Goal: Transaction & Acquisition: Purchase product/service

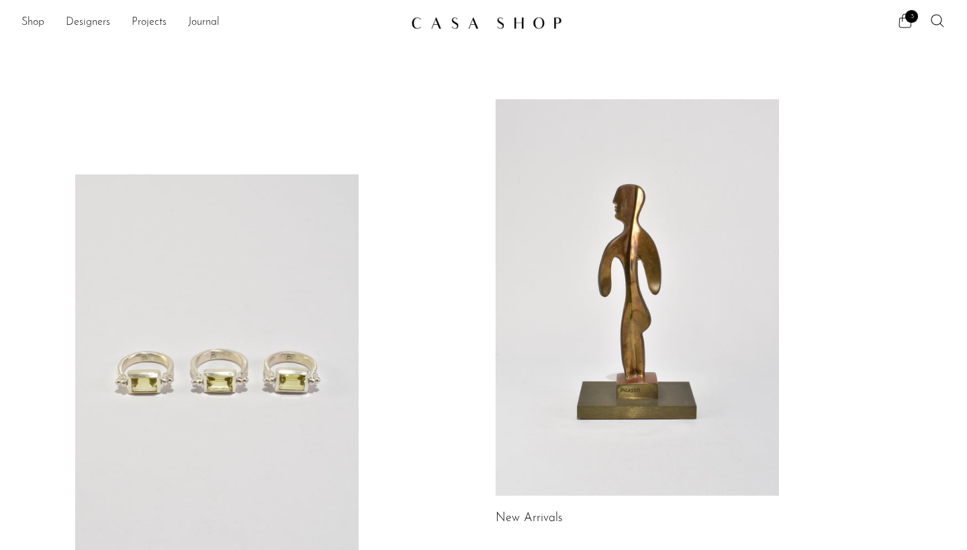
click at [904, 23] on icon at bounding box center [905, 21] width 16 height 16
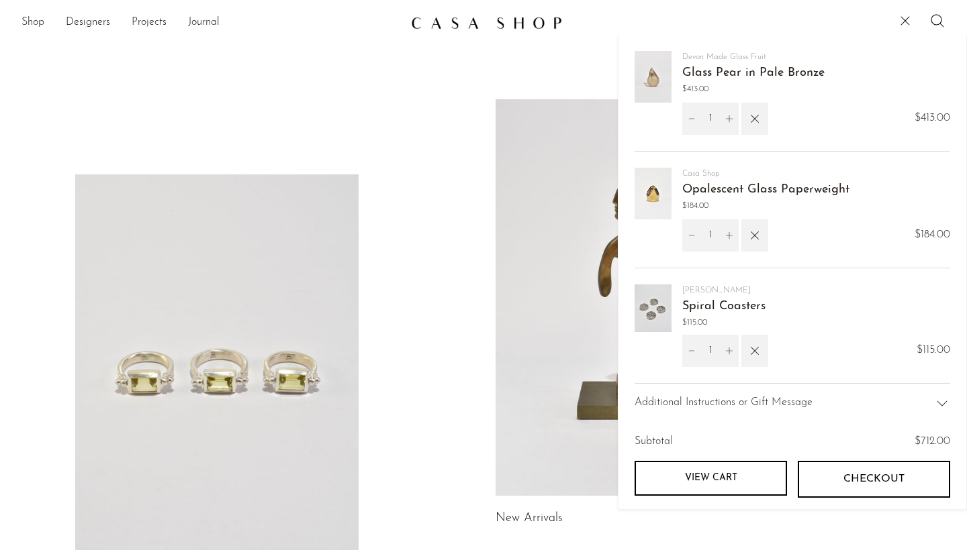
click at [713, 185] on link "Opalescent Glass Paperweight" at bounding box center [765, 190] width 167 height 12
click at [874, 474] on span "Checkout" at bounding box center [873, 479] width 61 height 13
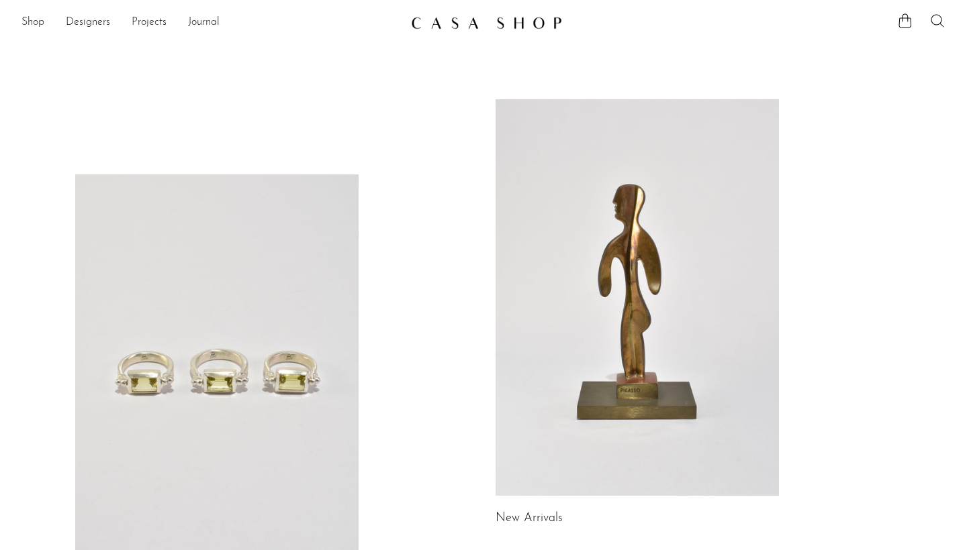
click at [937, 20] on icon at bounding box center [937, 21] width 16 height 16
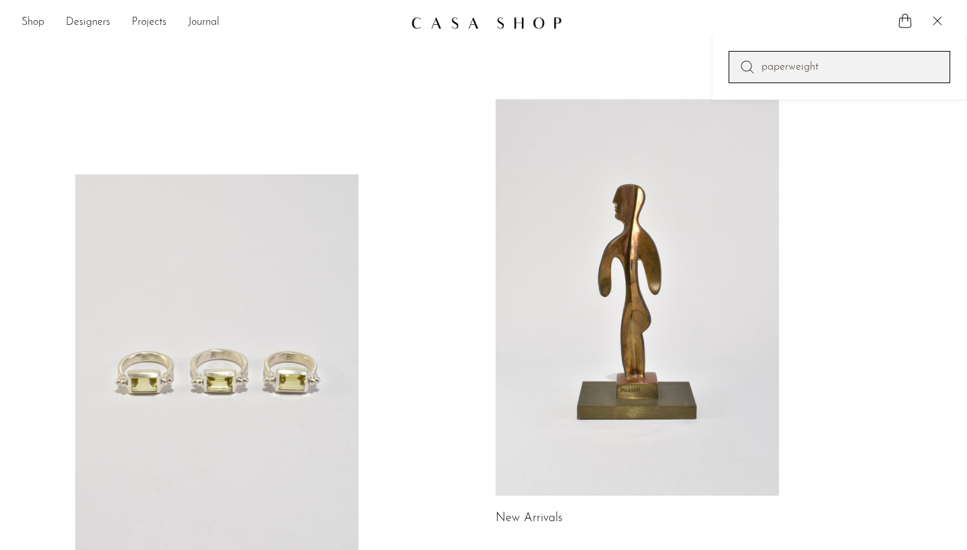
type input "paperweight"
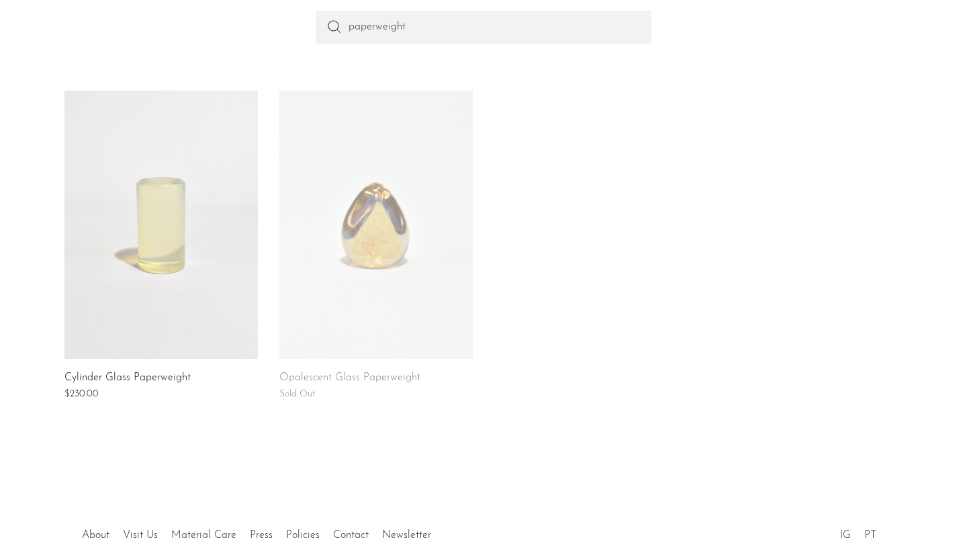
scroll to position [225, 0]
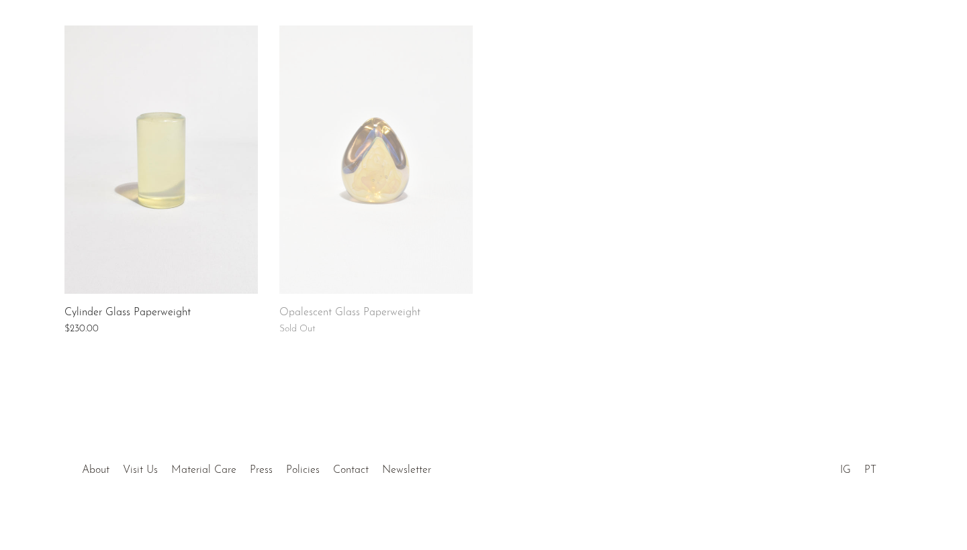
click at [375, 171] on link at bounding box center [375, 160] width 193 height 268
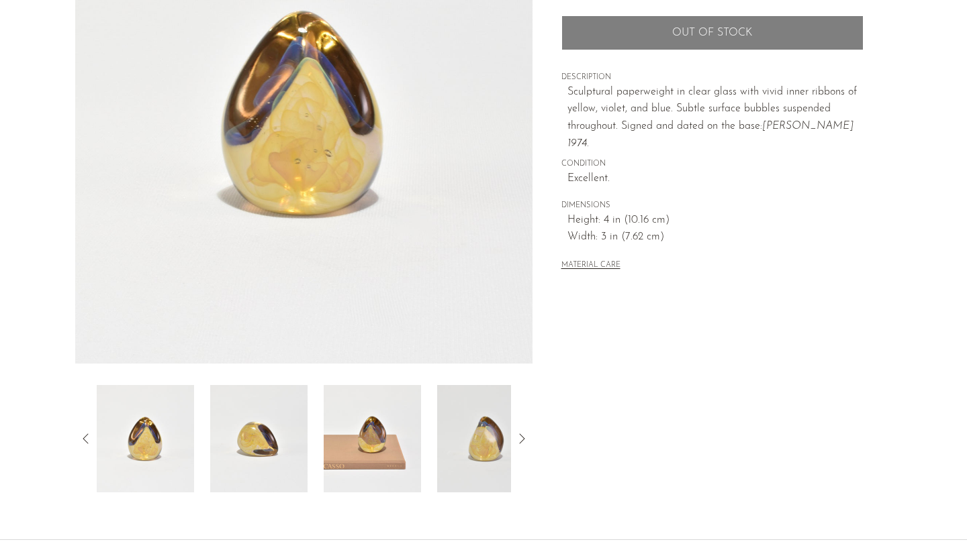
scroll to position [224, 0]
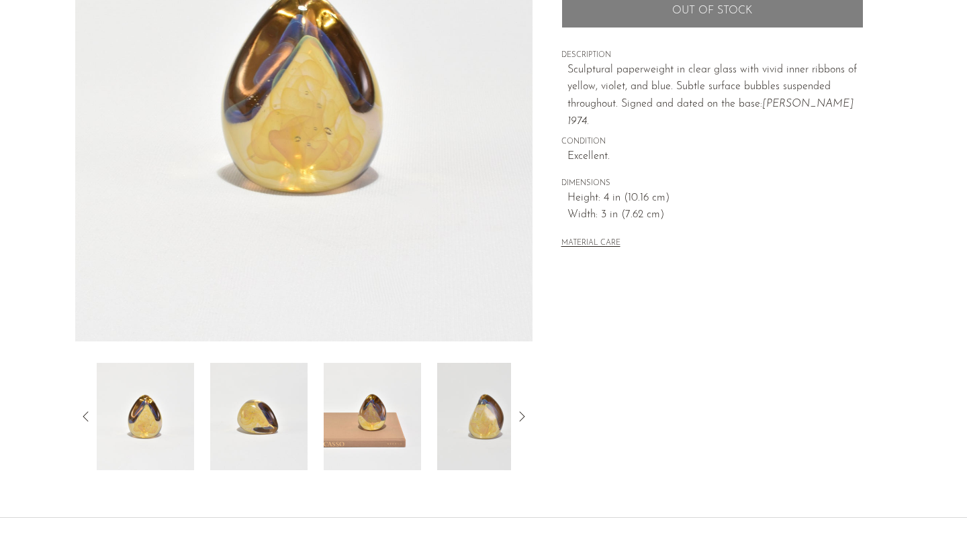
click at [181, 423] on img at bounding box center [145, 416] width 97 height 107
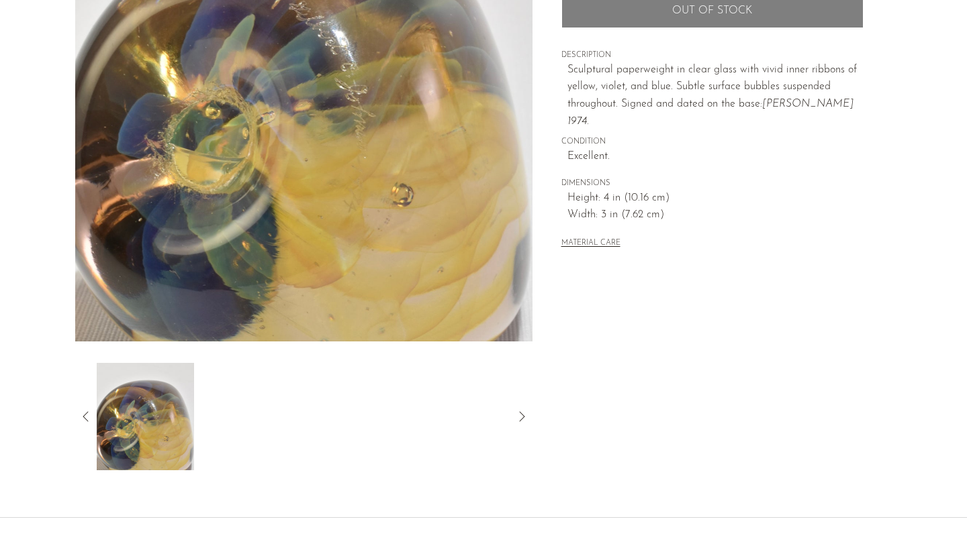
click at [745, 136] on span "CONDITION" at bounding box center [712, 142] width 302 height 12
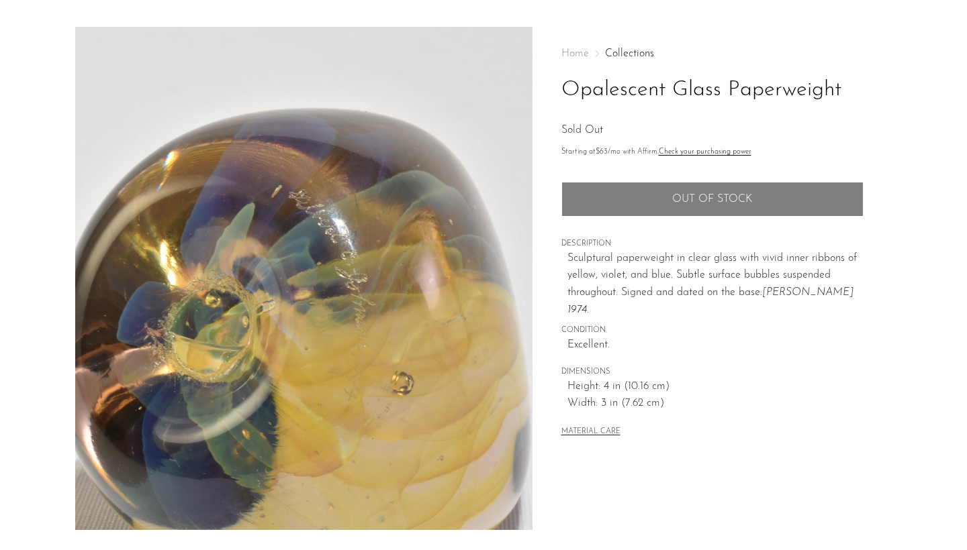
scroll to position [86, 0]
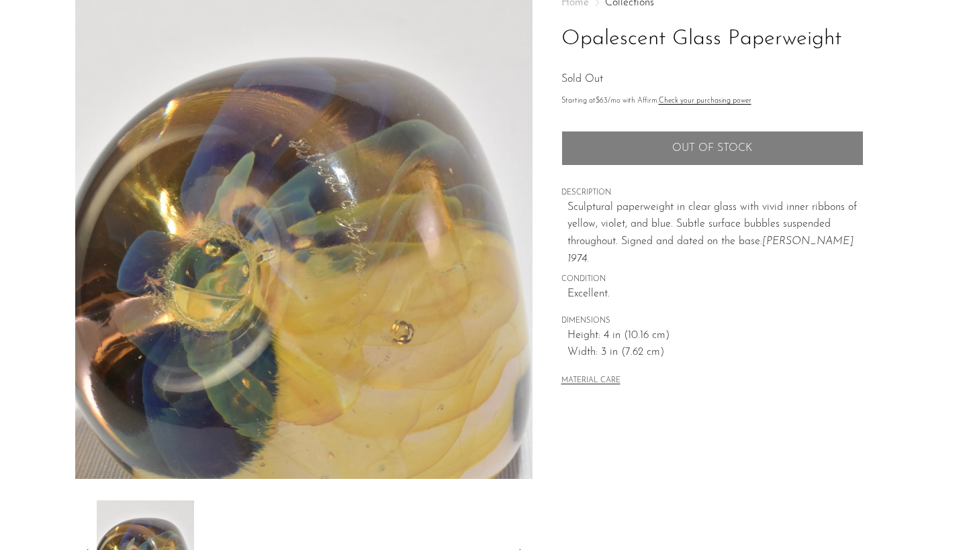
click at [587, 377] on button "MATERIAL CARE" at bounding box center [590, 382] width 59 height 10
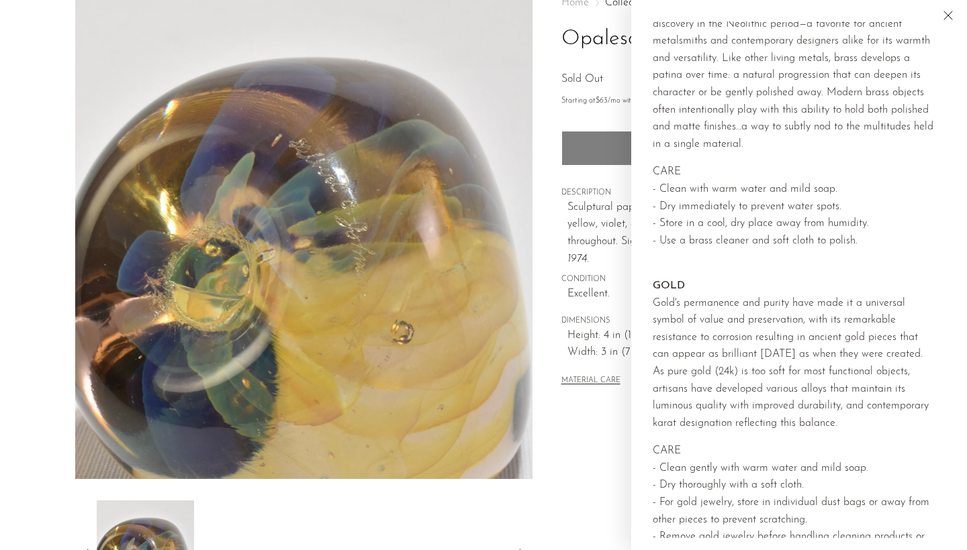
scroll to position [1046, 0]
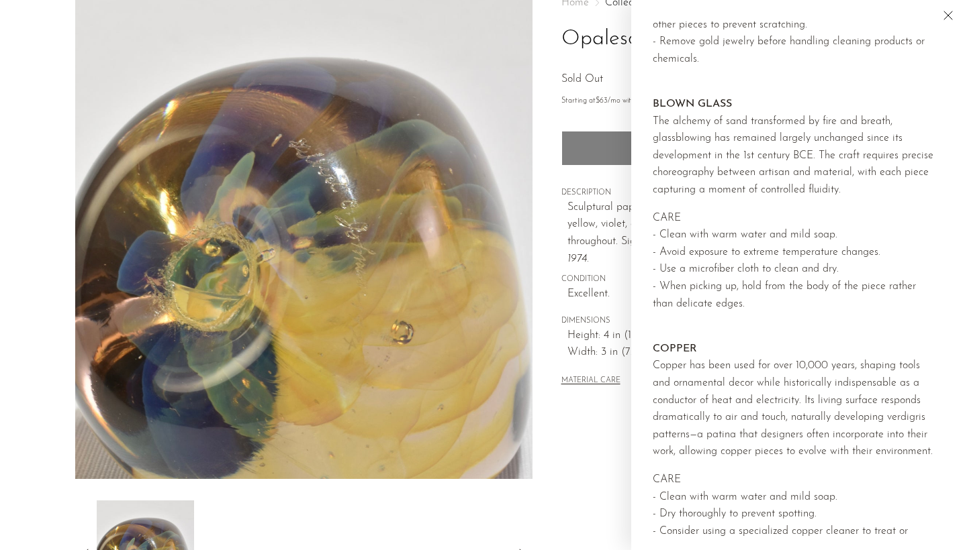
click at [952, 9] on icon "Close" at bounding box center [948, 15] width 16 height 16
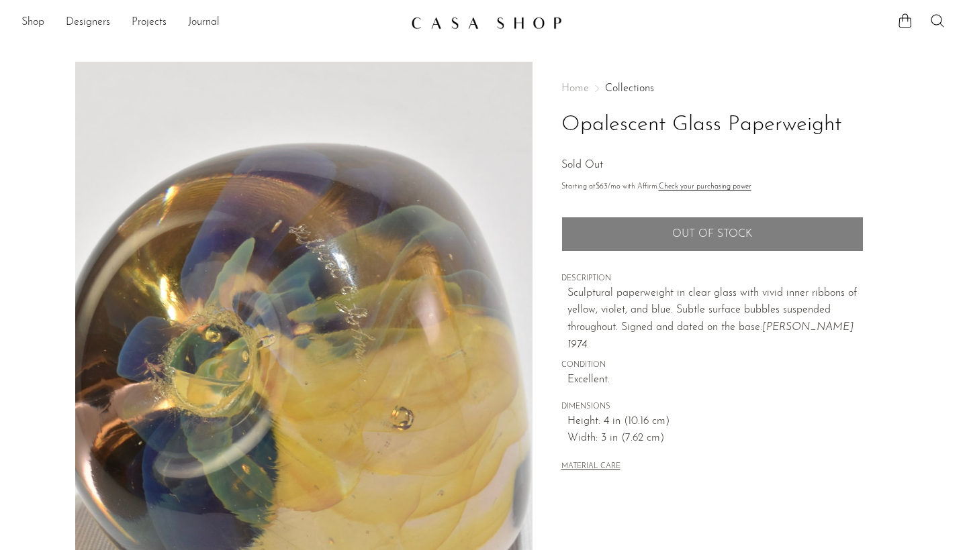
scroll to position [0, 0]
